Goal: Transaction & Acquisition: Purchase product/service

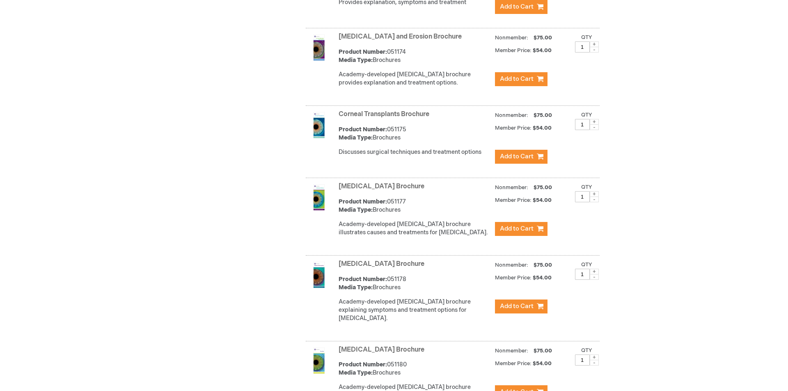
scroll to position [821, 0]
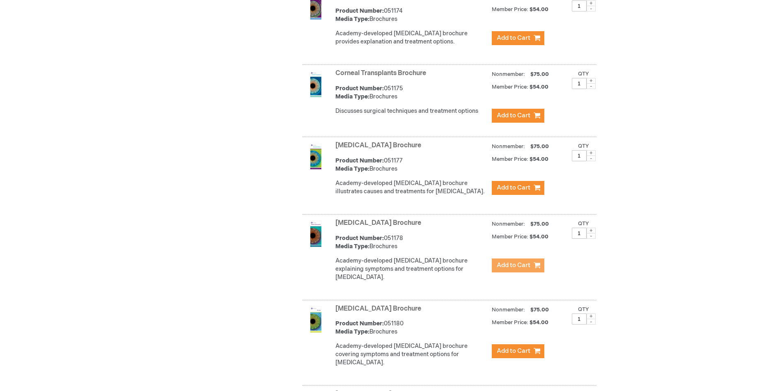
click at [519, 269] on span "Add to Cart" at bounding box center [514, 266] width 34 height 8
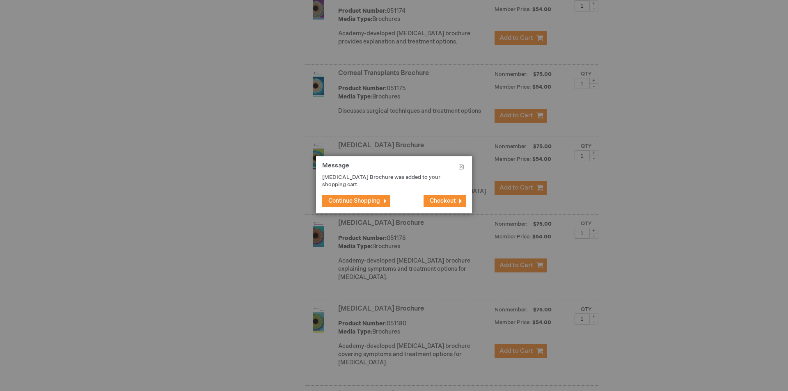
click at [437, 197] on button "Checkout" at bounding box center [445, 201] width 42 height 12
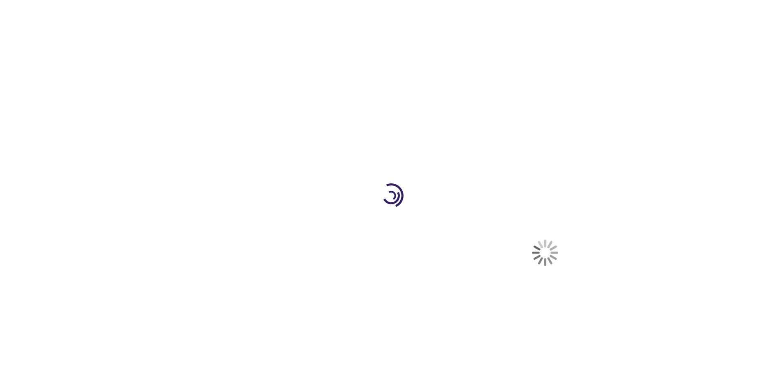
select select "US"
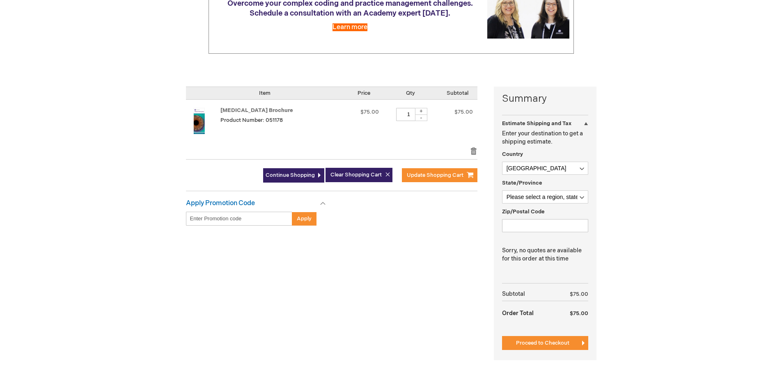
scroll to position [164, 0]
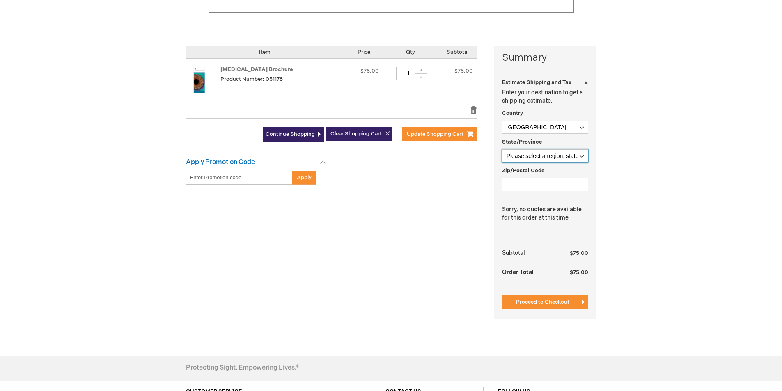
click at [562, 155] on select "Please select a region, state or province. [US_STATE] [US_STATE] [US_STATE] [US…" at bounding box center [545, 155] width 86 height 13
select select "32"
click at [502, 149] on select "Please select a region, state or province. Alabama Alaska American Samoa Arizon…" at bounding box center [545, 155] width 86 height 13
click at [524, 182] on input "Zip/Postal Code" at bounding box center [545, 184] width 86 height 13
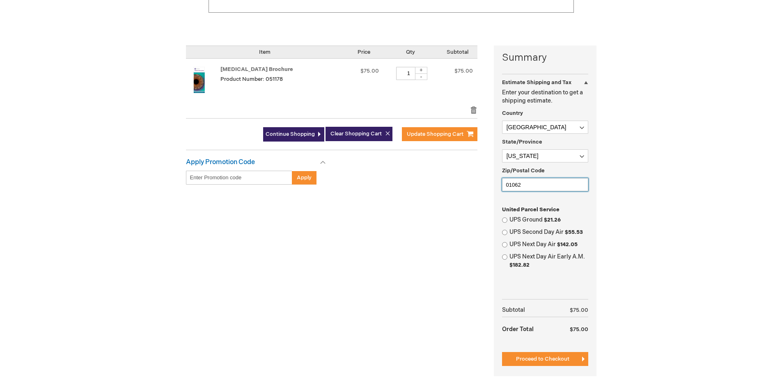
type input "01062"
click at [505, 221] on input "UPS Ground $21.26" at bounding box center [504, 220] width 5 height 5
radio input "true"
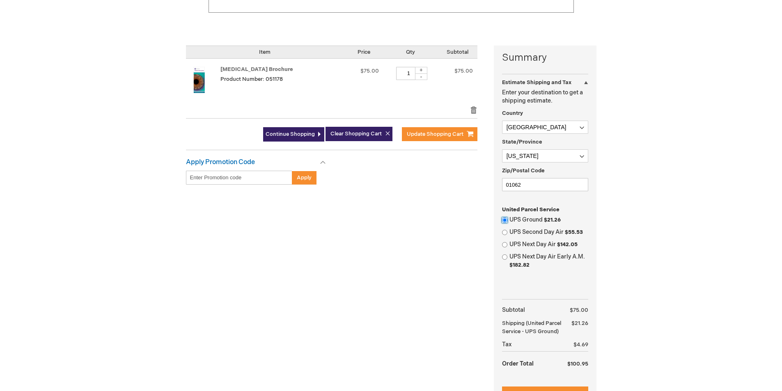
scroll to position [246, 0]
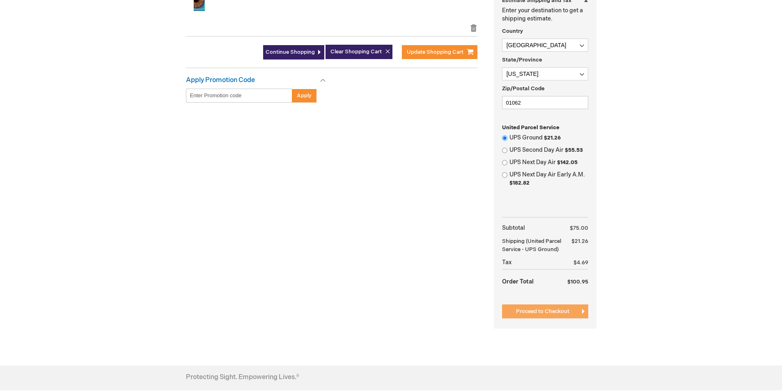
click at [545, 310] on span "Proceed to Checkout" at bounding box center [542, 311] width 53 height 7
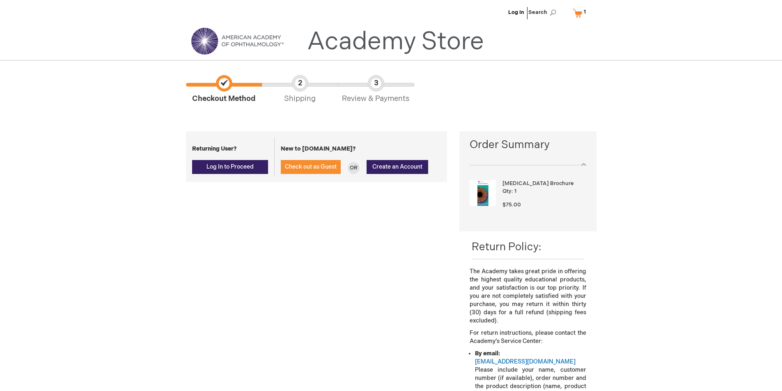
drag, startPoint x: 232, startPoint y: 169, endPoint x: 237, endPoint y: 213, distance: 44.3
click at [237, 213] on div "Log In Close Log In Email Address Password Log In Forgot Your Password?" at bounding box center [391, 277] width 411 height 404
click at [234, 167] on span "Log In to Proceed" at bounding box center [230, 166] width 47 height 7
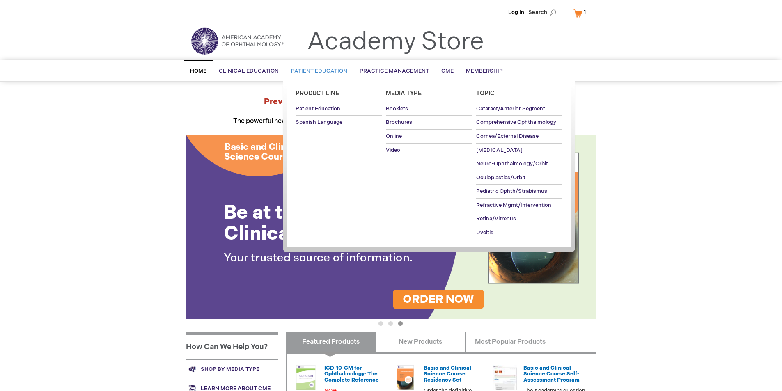
click at [323, 70] on span "Patient Education" at bounding box center [319, 71] width 56 height 7
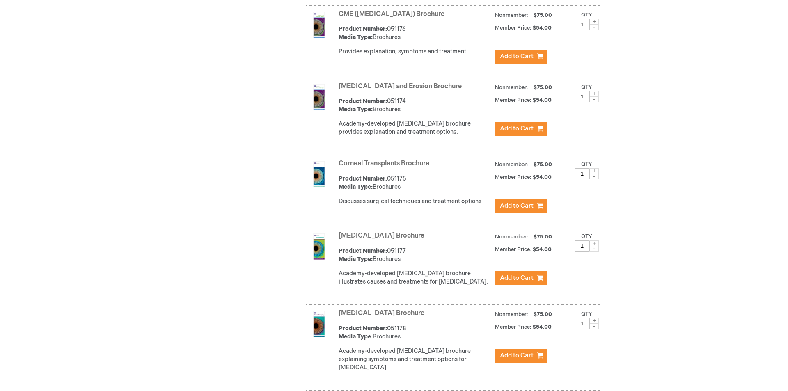
scroll to position [944, 0]
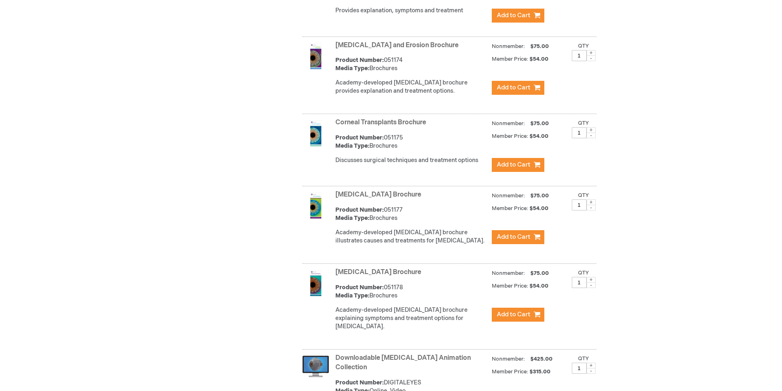
click at [591, 283] on span at bounding box center [591, 280] width 9 height 6
type input "2"
click at [531, 321] on button "Add to Cart" at bounding box center [518, 315] width 53 height 14
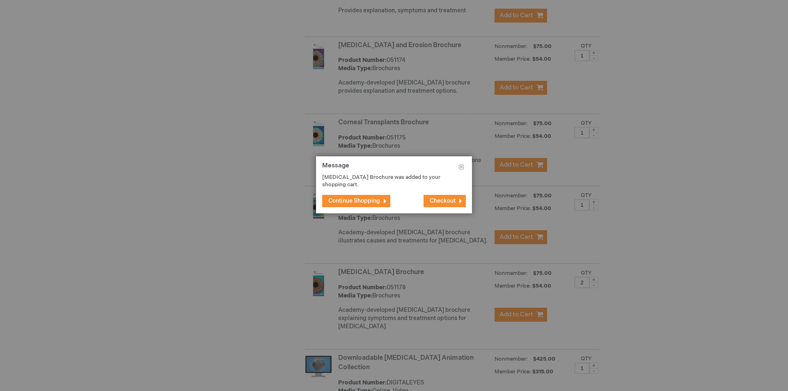
click at [446, 203] on span "Checkout" at bounding box center [443, 200] width 26 height 7
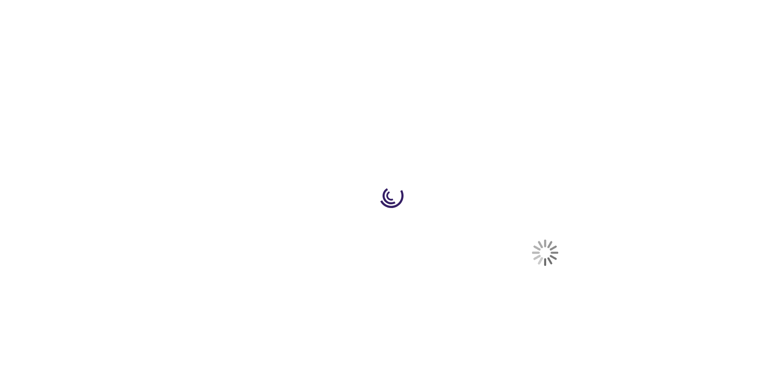
select select "US"
select select "32"
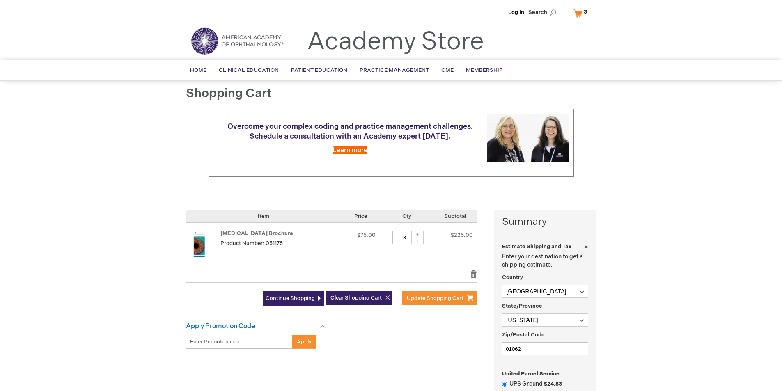
click at [420, 240] on div "-" at bounding box center [417, 241] width 12 height 7
type input "2"
click at [428, 301] on span "Update Shopping Cart" at bounding box center [435, 298] width 57 height 7
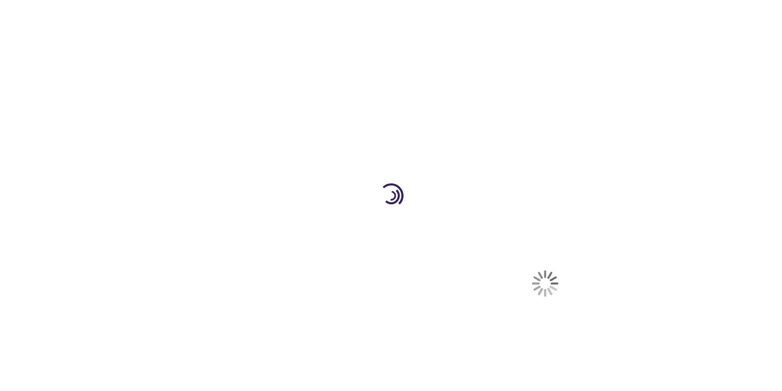
select select "US"
select select "32"
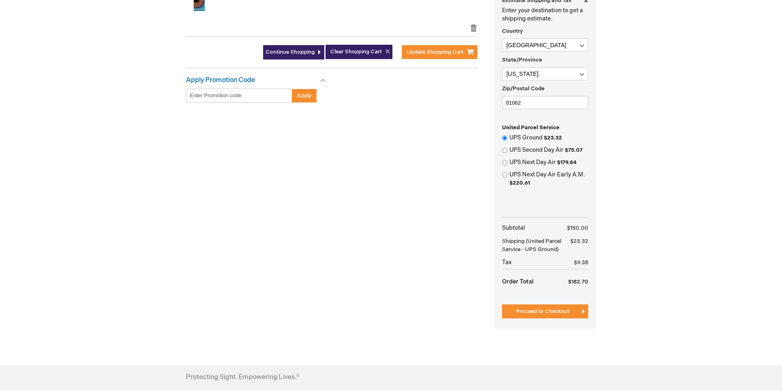
scroll to position [205, 0]
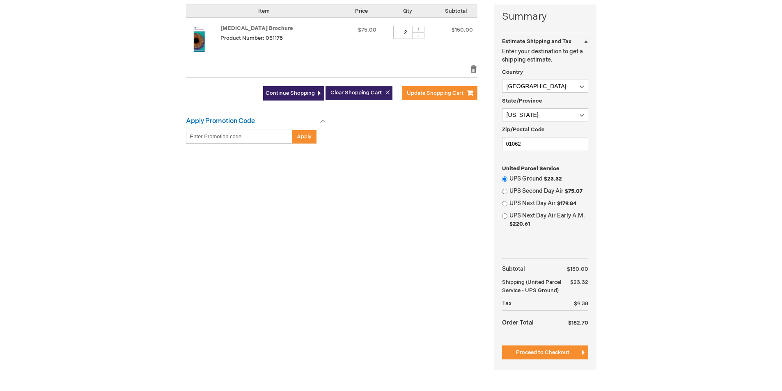
drag, startPoint x: 523, startPoint y: 360, endPoint x: 525, endPoint y: 355, distance: 5.2
click at [524, 356] on span "Proceed to Checkout" at bounding box center [542, 352] width 53 height 7
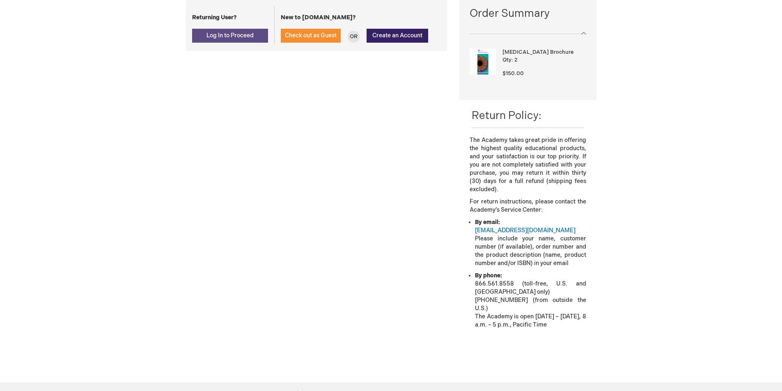
click at [218, 35] on span "Log In to Proceed" at bounding box center [230, 35] width 47 height 7
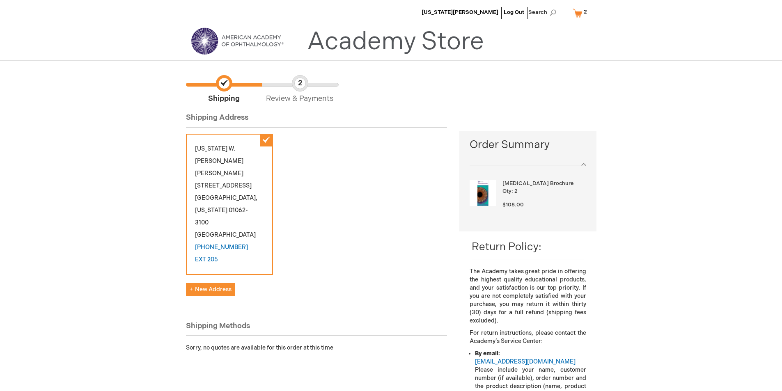
click at [520, 173] on li "[MEDICAL_DATA] Brochure Qty 2 $108.00" at bounding box center [528, 199] width 116 height 54
click at [489, 194] on img at bounding box center [483, 193] width 26 height 26
click at [577, 13] on link "My Cart 2 2 items" at bounding box center [581, 13] width 21 height 14
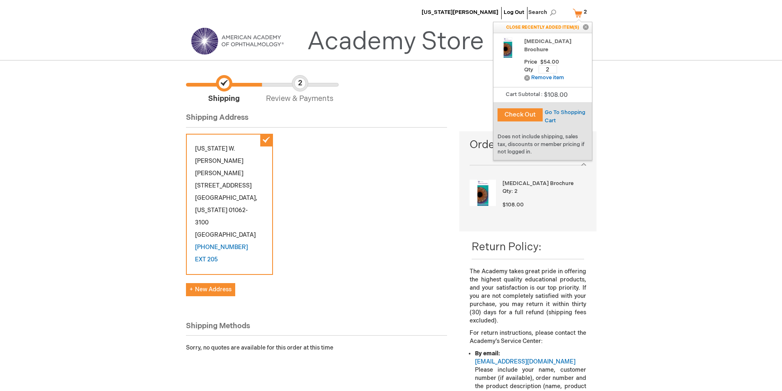
click at [511, 114] on button "Check Out" at bounding box center [520, 114] width 45 height 13
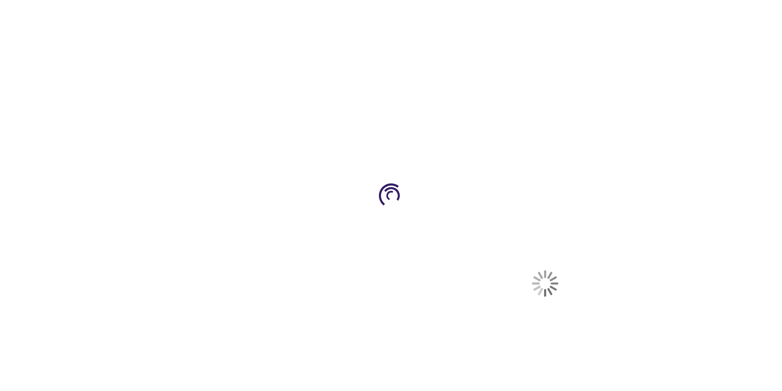
select select "US"
select select "32"
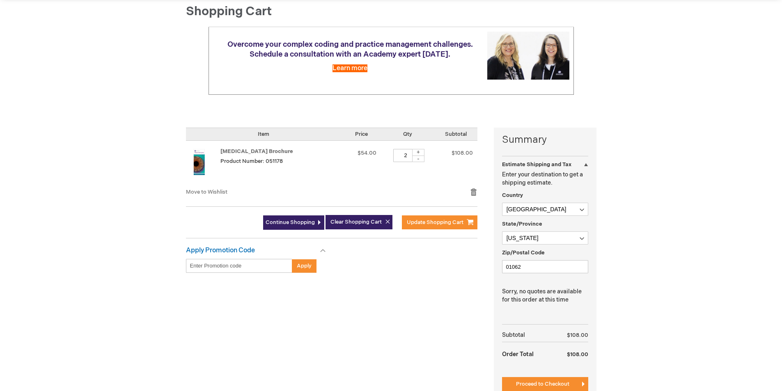
scroll to position [205, 0]
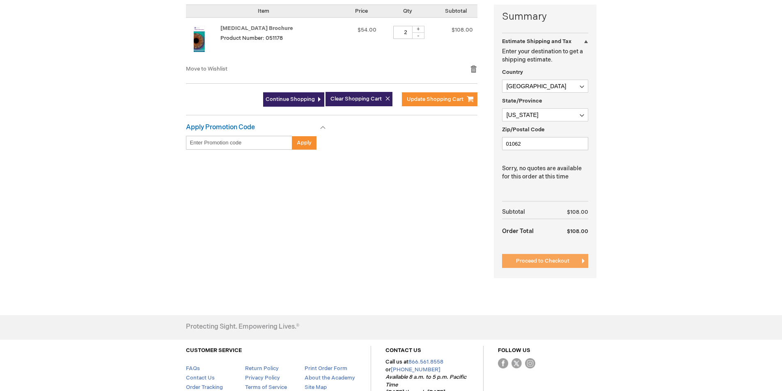
click at [541, 263] on span "Proceed to Checkout" at bounding box center [542, 261] width 53 height 7
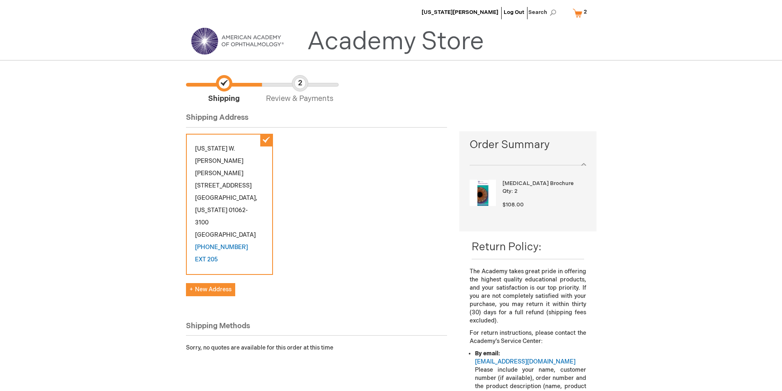
click at [576, 14] on link "My Cart 2 2 items" at bounding box center [581, 13] width 21 height 14
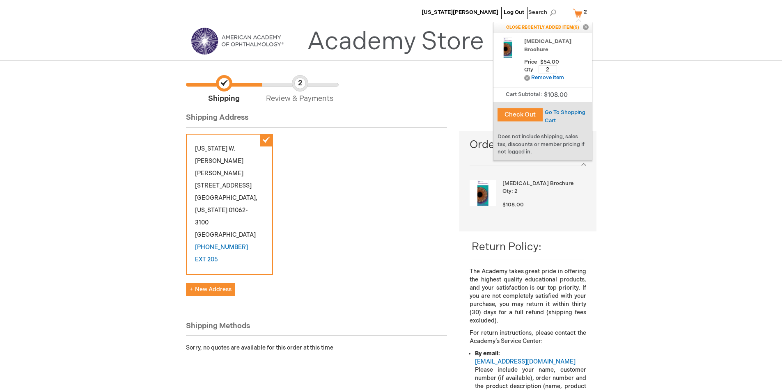
click at [560, 119] on div "Go To Shopping Cart" at bounding box center [567, 116] width 49 height 16
click at [551, 113] on span "Go To Shopping Cart" at bounding box center [565, 116] width 41 height 15
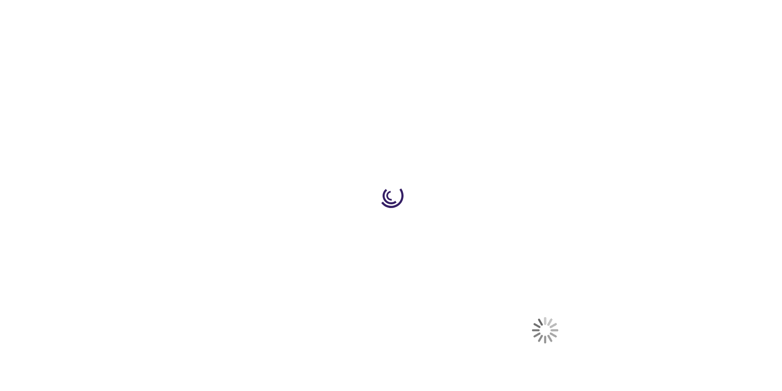
select select "US"
select select "32"
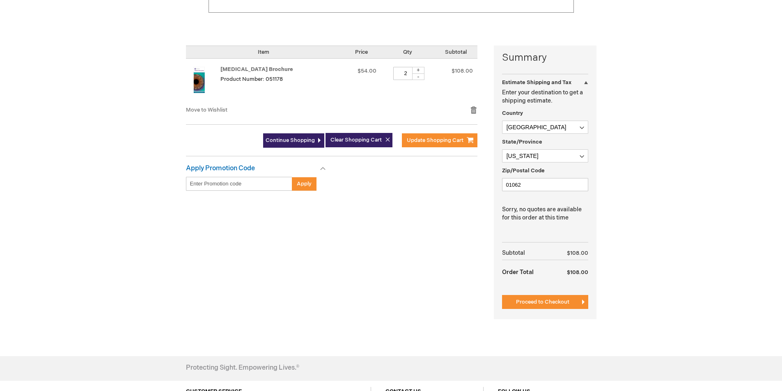
scroll to position [123, 0]
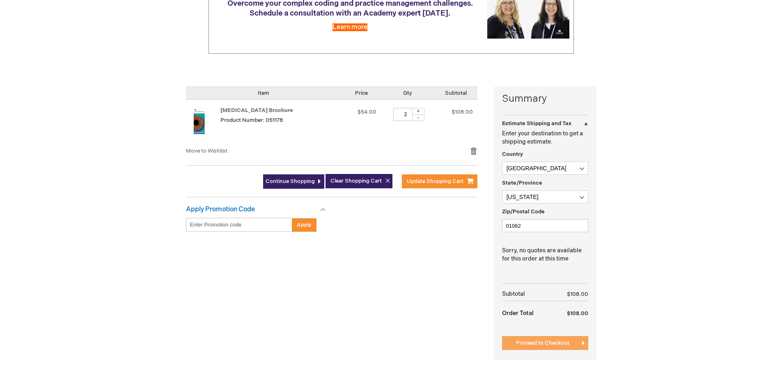
click at [564, 343] on span "Proceed to Checkout" at bounding box center [542, 343] width 53 height 7
